Goal: Information Seeking & Learning: Learn about a topic

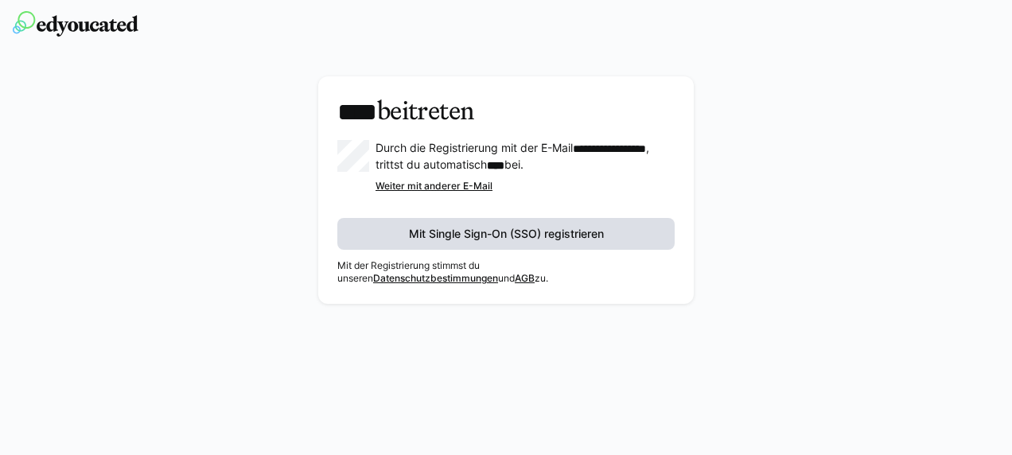
click at [499, 231] on span "Mit Single Sign-On (SSO) registrieren" at bounding box center [506, 234] width 200 height 16
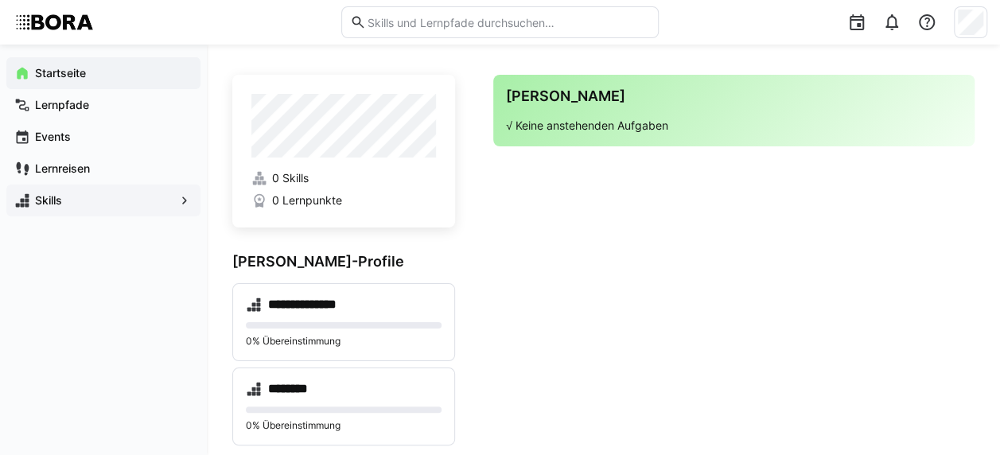
click at [111, 198] on span "Skills" at bounding box center [104, 200] width 142 height 16
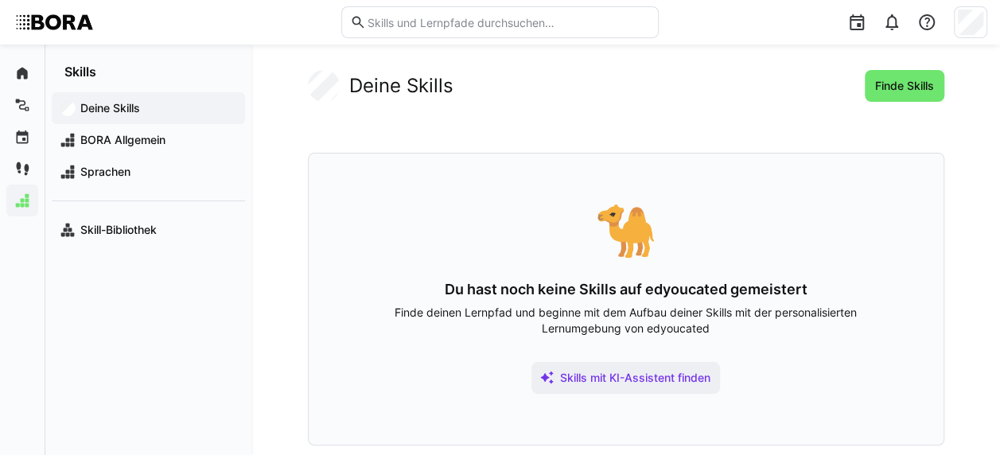
scroll to position [14, 0]
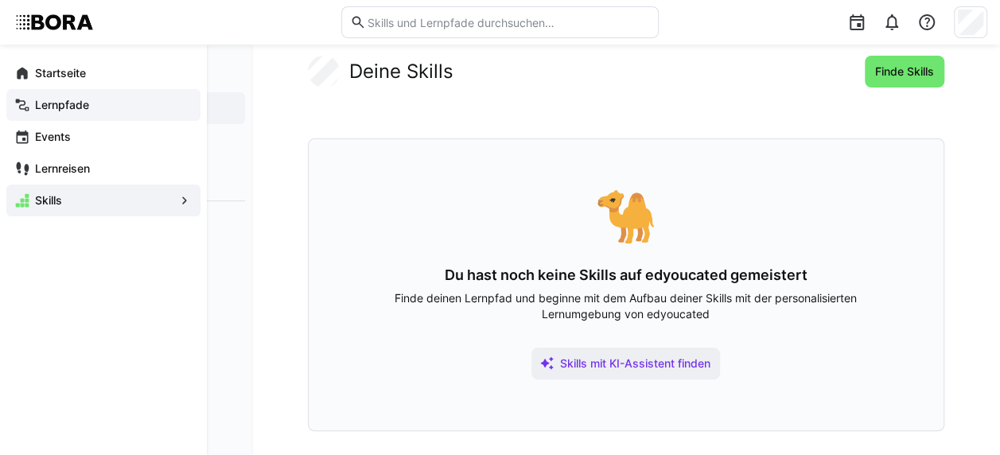
click at [40, 118] on div "Lernpfade" at bounding box center [103, 105] width 194 height 32
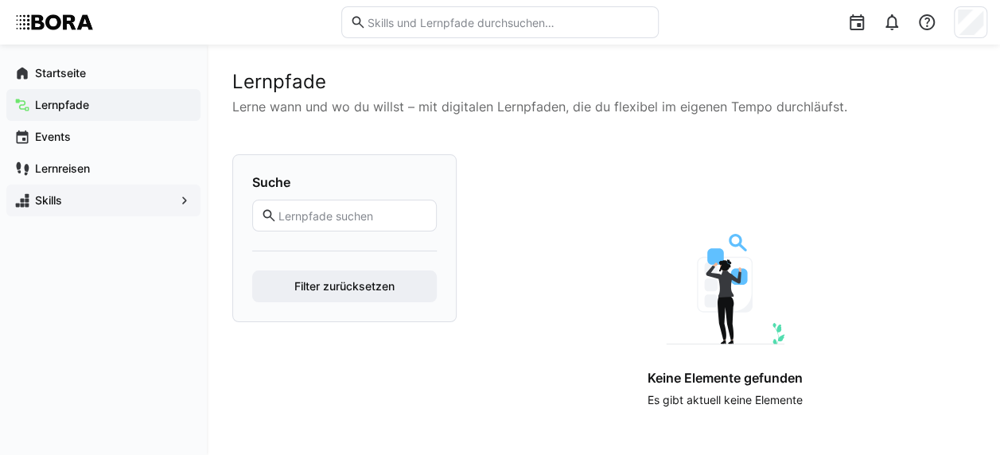
click at [110, 206] on span "Skills" at bounding box center [104, 200] width 142 height 16
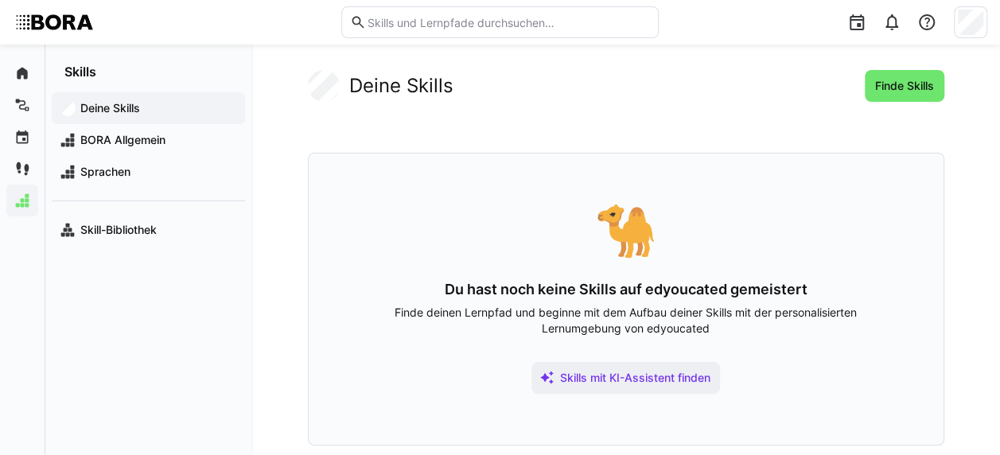
click at [890, 103] on div "Deine Skills Finde Skills 🐪 Du hast noch keine Skills auf edyoucated gemeistert…" at bounding box center [626, 257] width 636 height 375
click at [896, 95] on span "Finde Skills" at bounding box center [904, 86] width 80 height 32
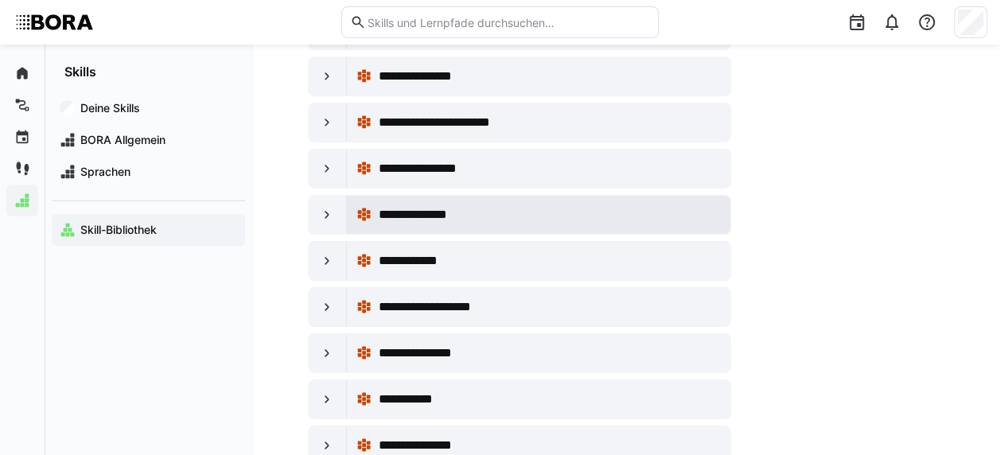
scroll to position [2680, 0]
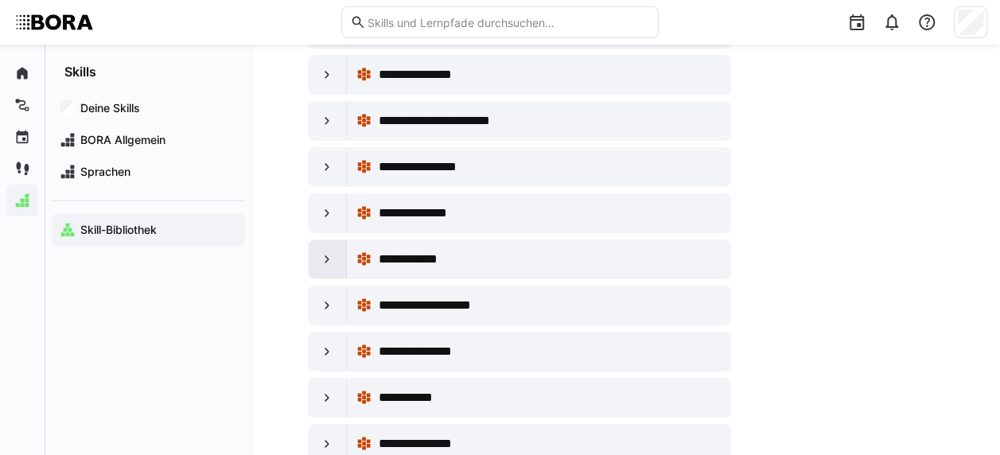
click at [324, 251] on eds-icon at bounding box center [327, 259] width 16 height 16
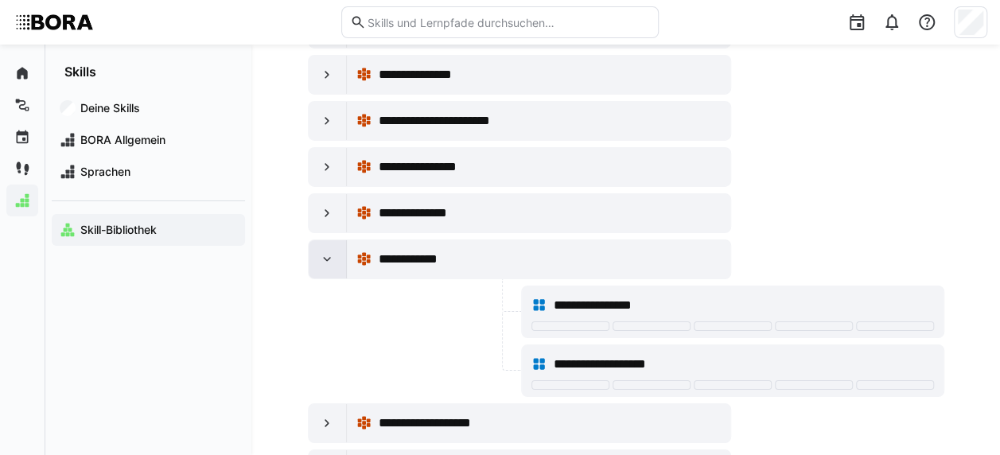
click at [324, 251] on eds-icon at bounding box center [327, 259] width 16 height 16
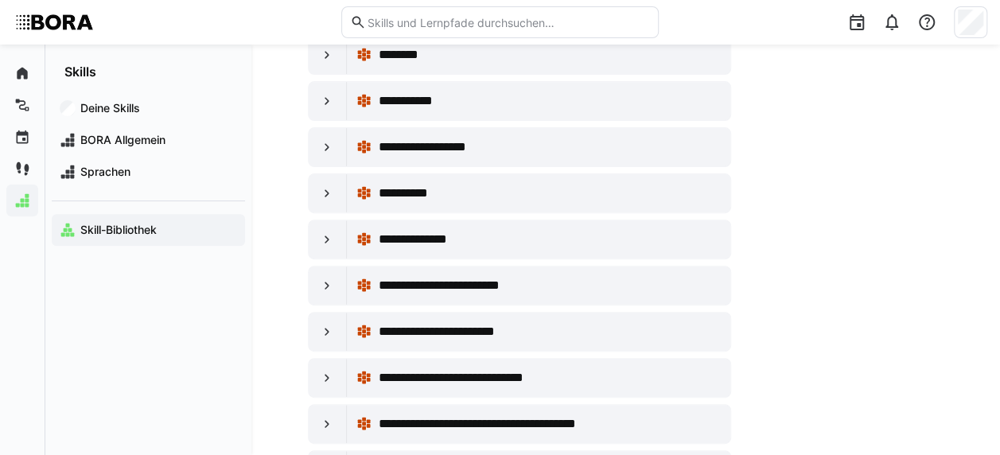
scroll to position [0, 0]
